Goal: Transaction & Acquisition: Purchase product/service

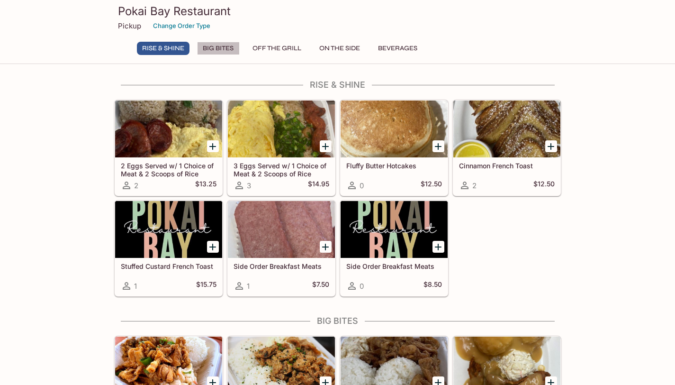
click at [224, 45] on button "Big Bites" at bounding box center [218, 48] width 43 height 13
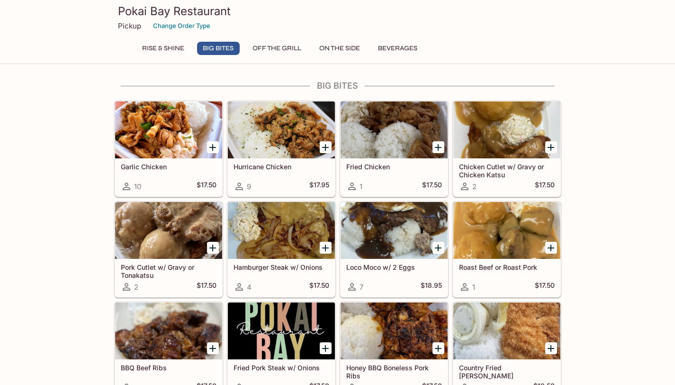
click at [269, 44] on button "Off The Grill" at bounding box center [276, 48] width 59 height 13
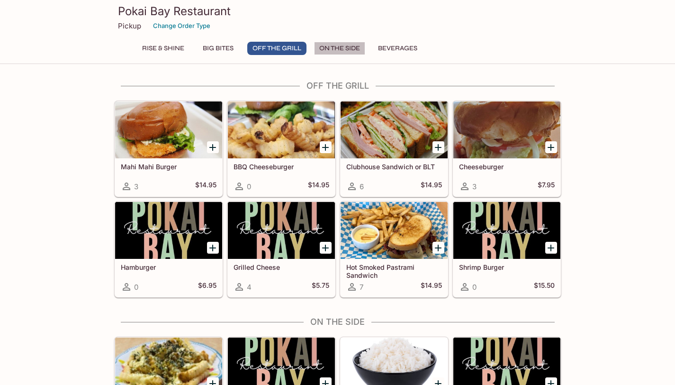
click at [331, 48] on button "On The Side" at bounding box center [339, 48] width 51 height 13
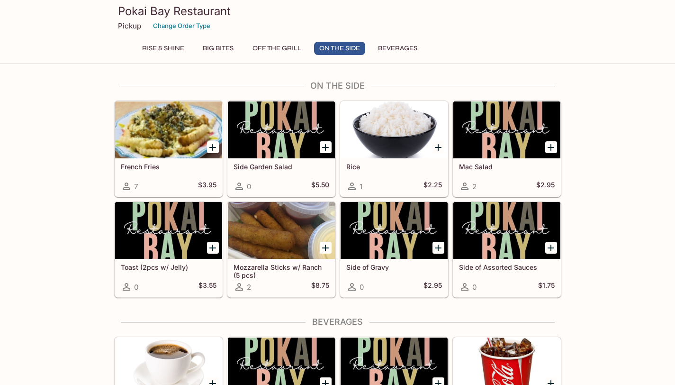
click at [398, 47] on button "Beverages" at bounding box center [398, 48] width 50 height 13
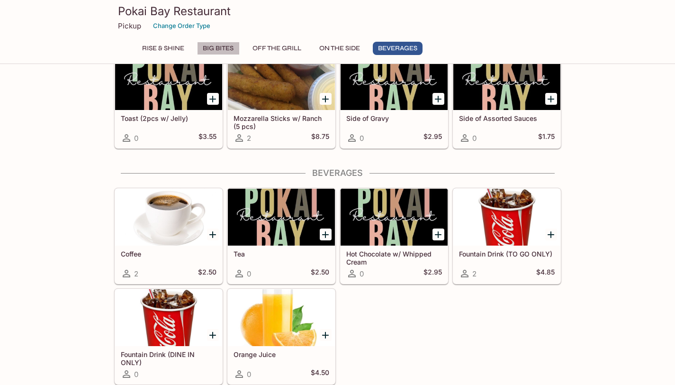
click at [214, 48] on button "Big Bites" at bounding box center [218, 48] width 43 height 13
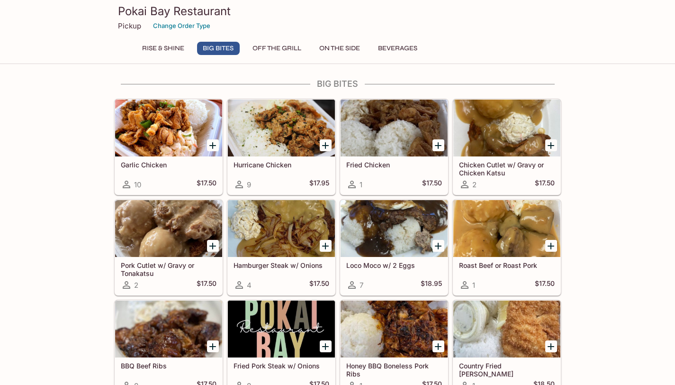
scroll to position [235, 0]
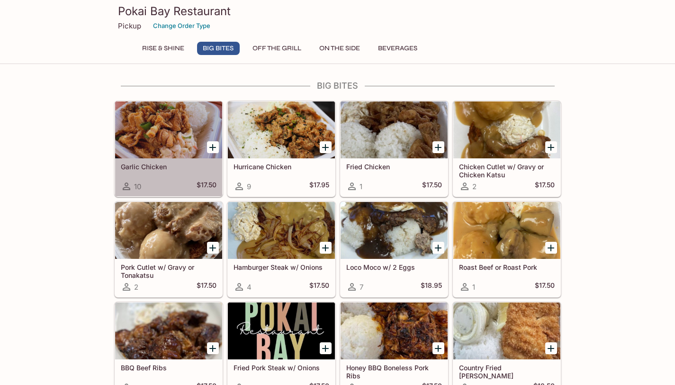
click at [175, 161] on div "Garlic Chicken 10 $17.50" at bounding box center [168, 177] width 107 height 38
